Goal: Task Accomplishment & Management: Manage account settings

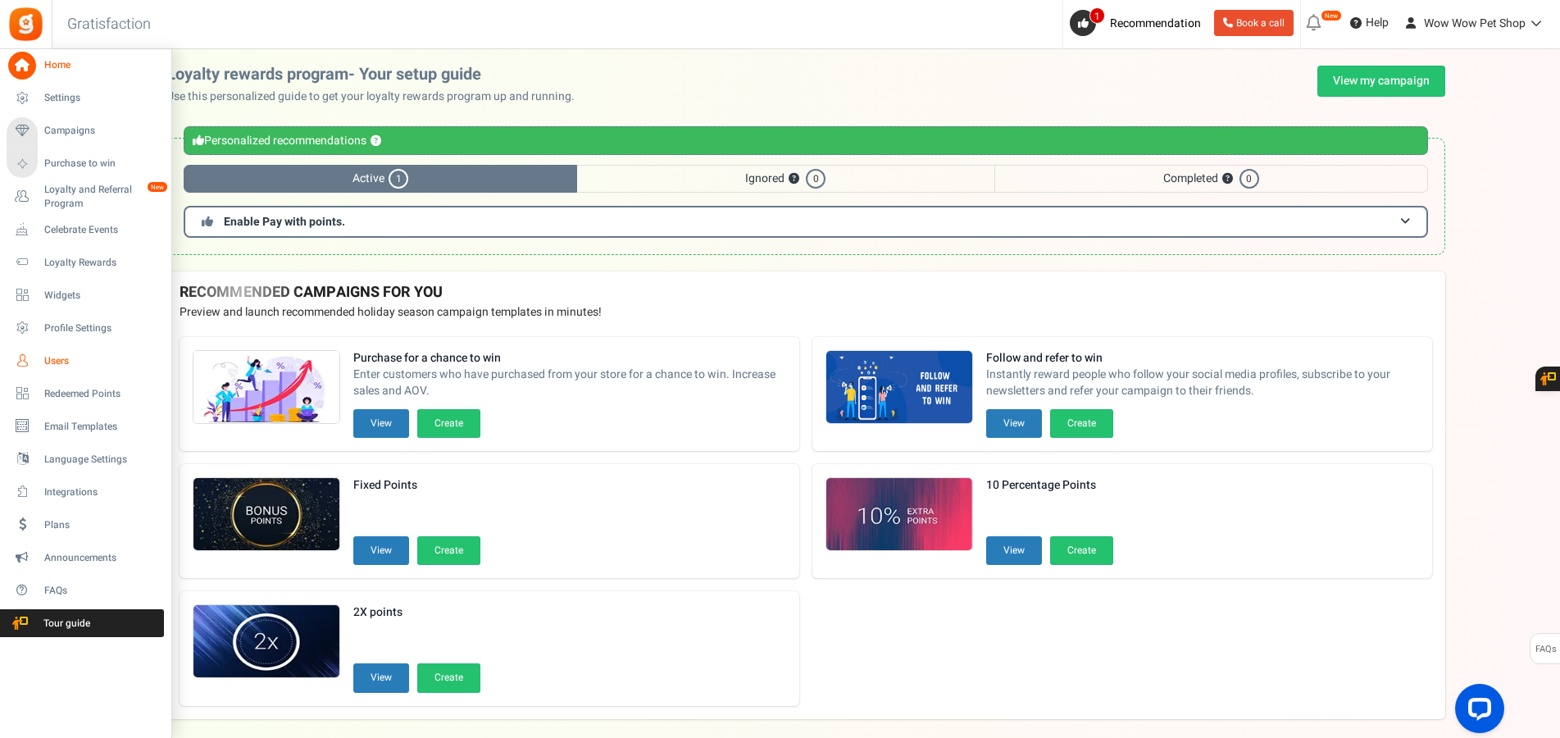
click at [34, 365] on icon at bounding box center [22, 361] width 28 height 28
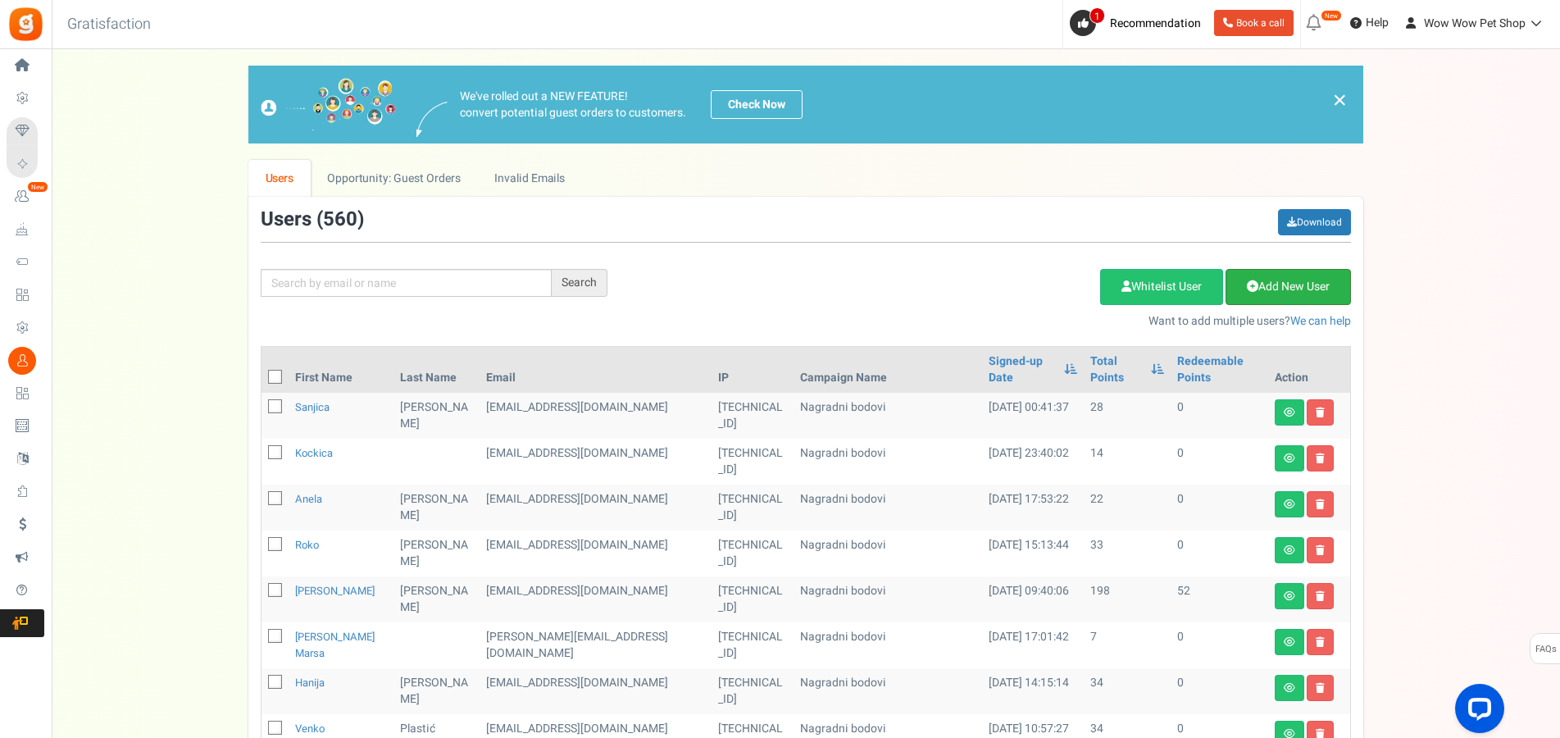
click at [1270, 293] on link "Add New User" at bounding box center [1287, 287] width 125 height 36
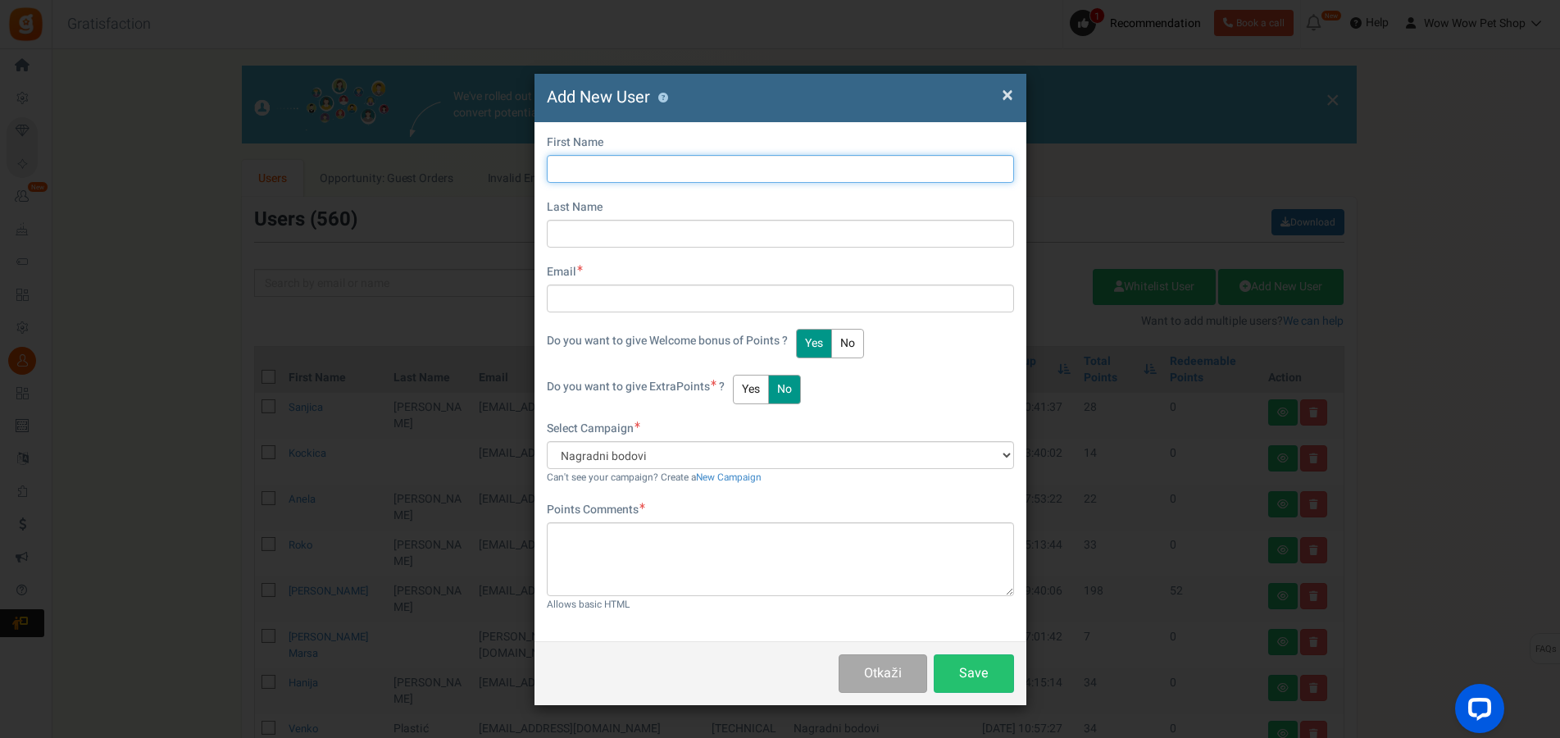
click at [711, 164] on input "text" at bounding box center [780, 169] width 467 height 28
type input "[PERSON_NAME]"
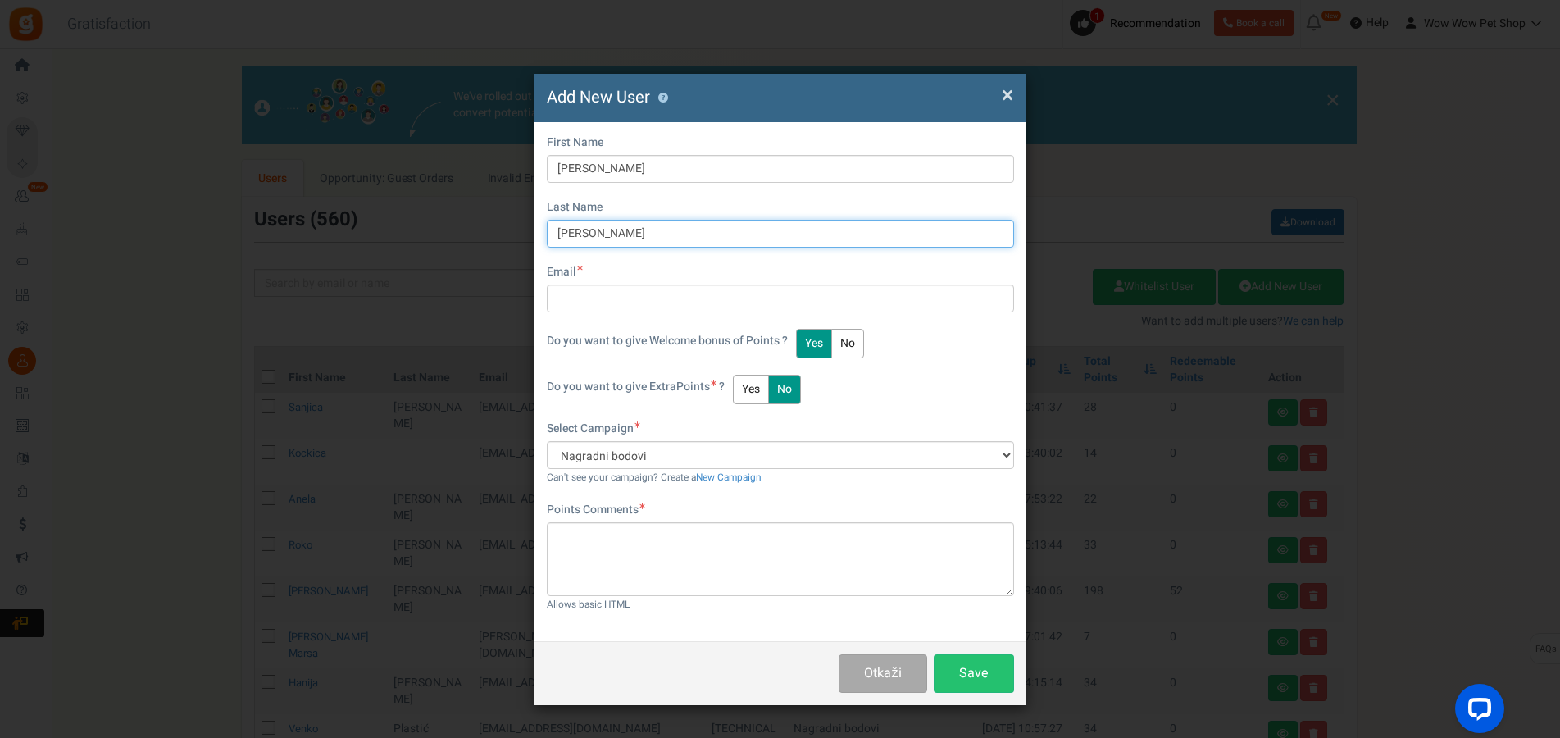
type input "[PERSON_NAME]"
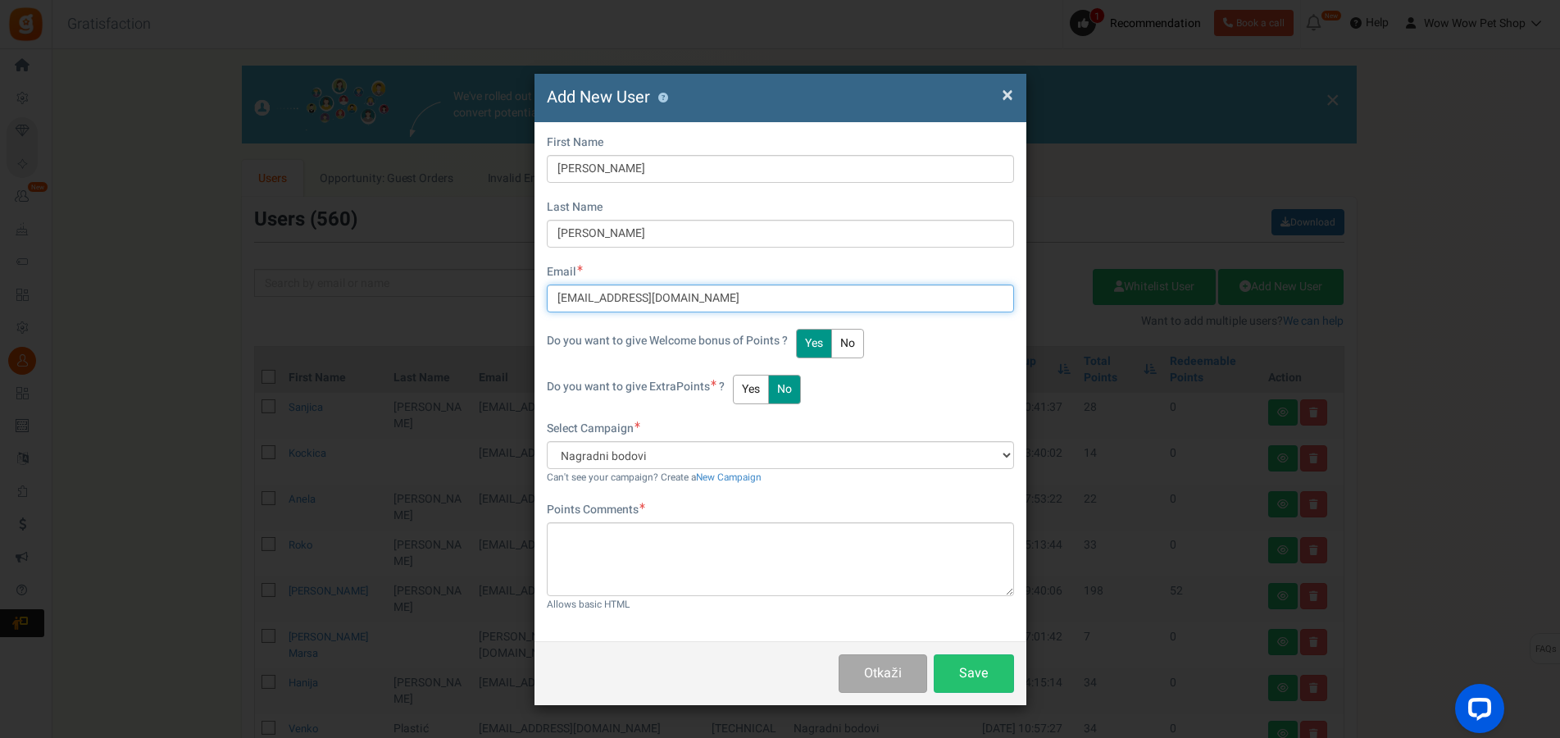
type input "[EMAIL_ADDRESS][DOMAIN_NAME]"
click at [762, 387] on button "Yes" at bounding box center [751, 390] width 36 height 30
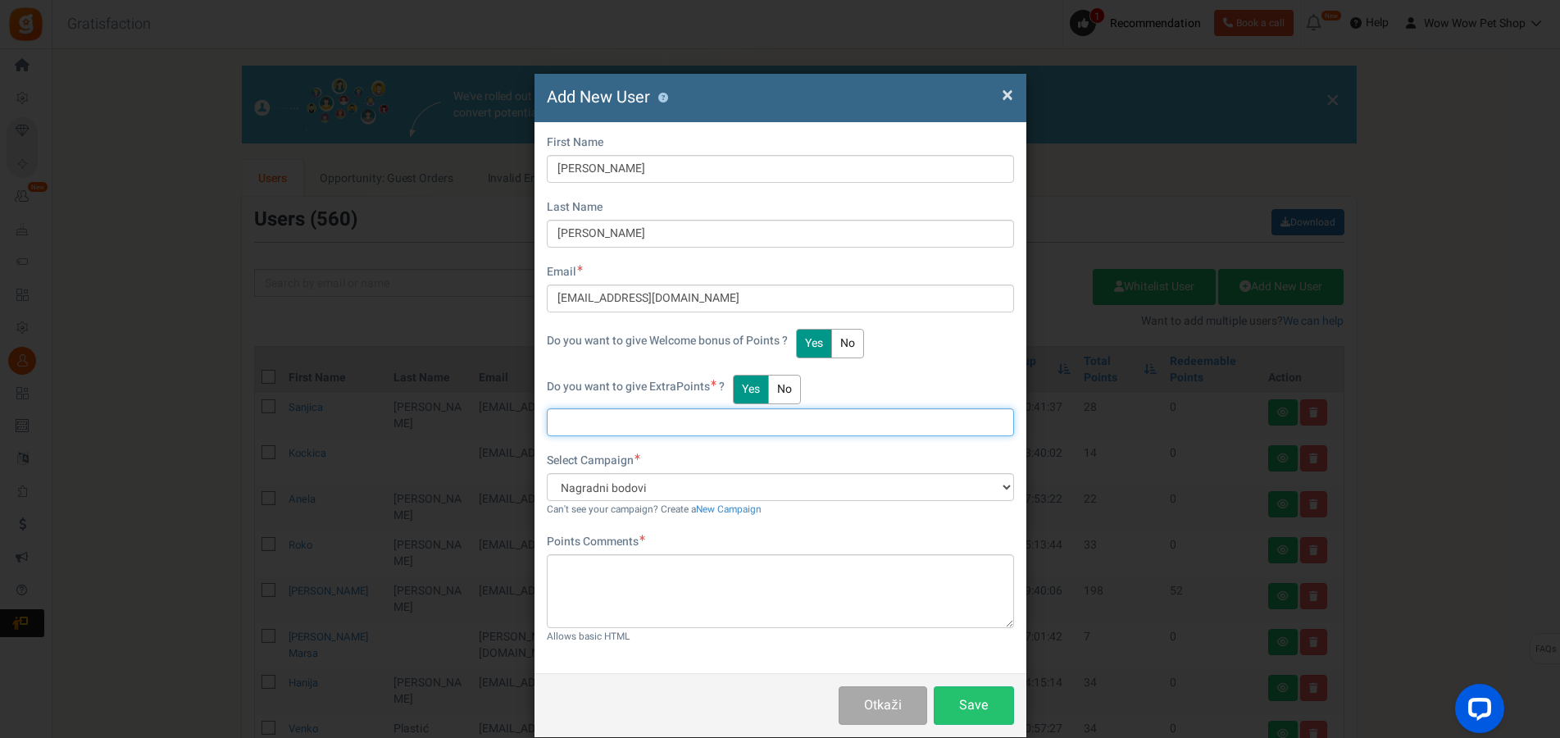
click at [658, 429] on input "text" at bounding box center [780, 422] width 467 height 28
click at [596, 430] on input "text" at bounding box center [780, 422] width 467 height 28
type input "60"
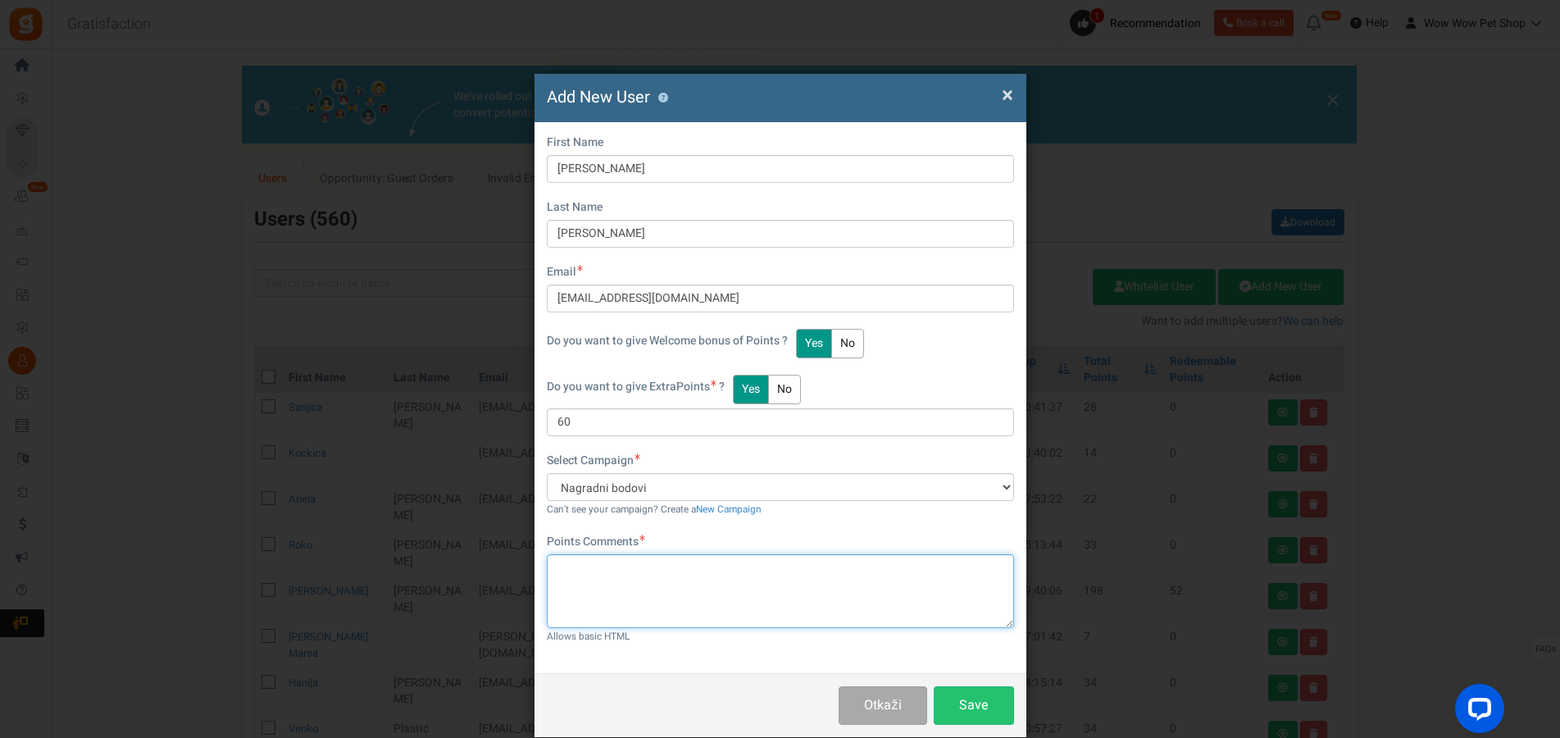
click at [648, 587] on textarea at bounding box center [780, 591] width 467 height 74
paste textarea "1309"
type textarea "Račun br. 1309"
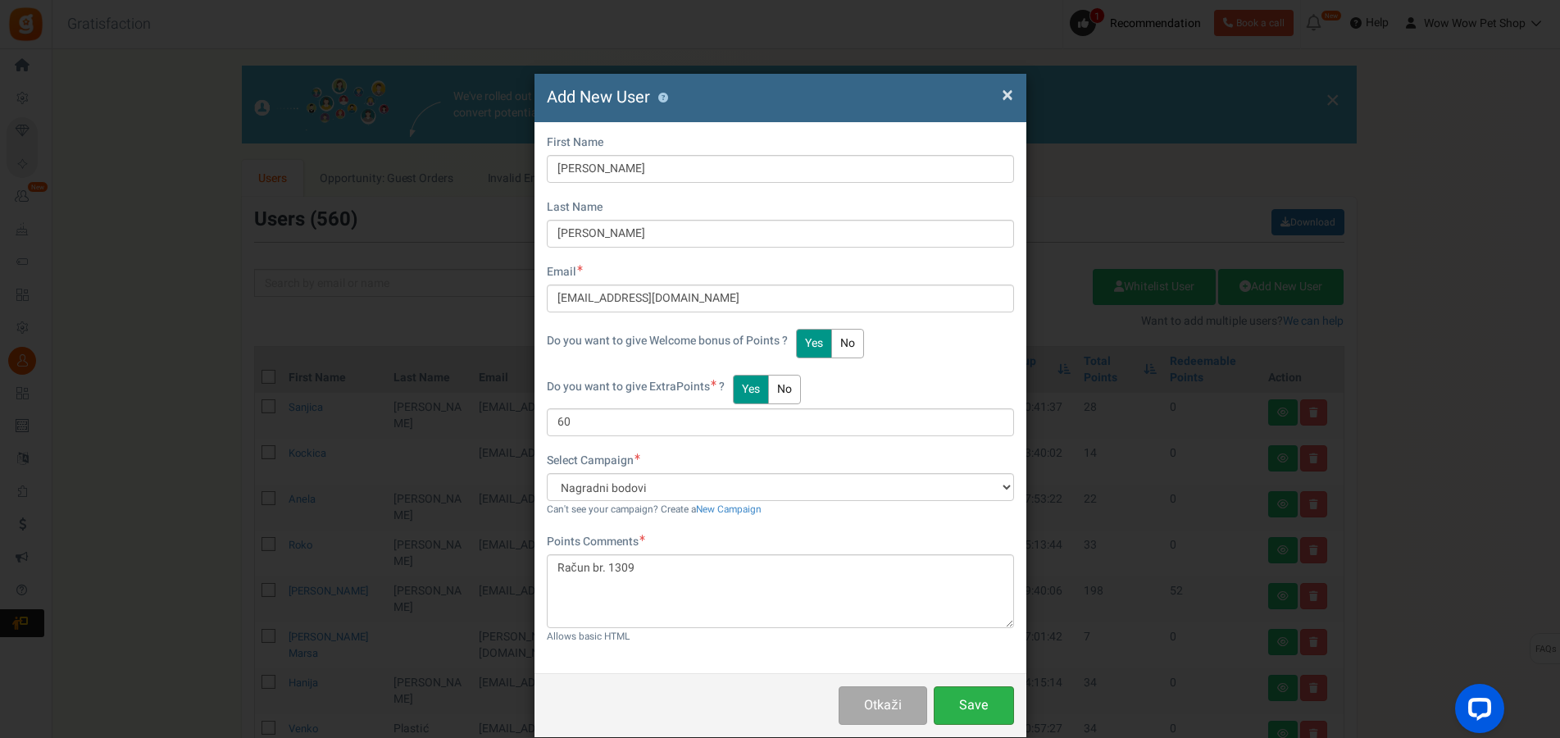
click at [955, 694] on button "Save" at bounding box center [974, 705] width 80 height 39
